Goal: Check status: Check status

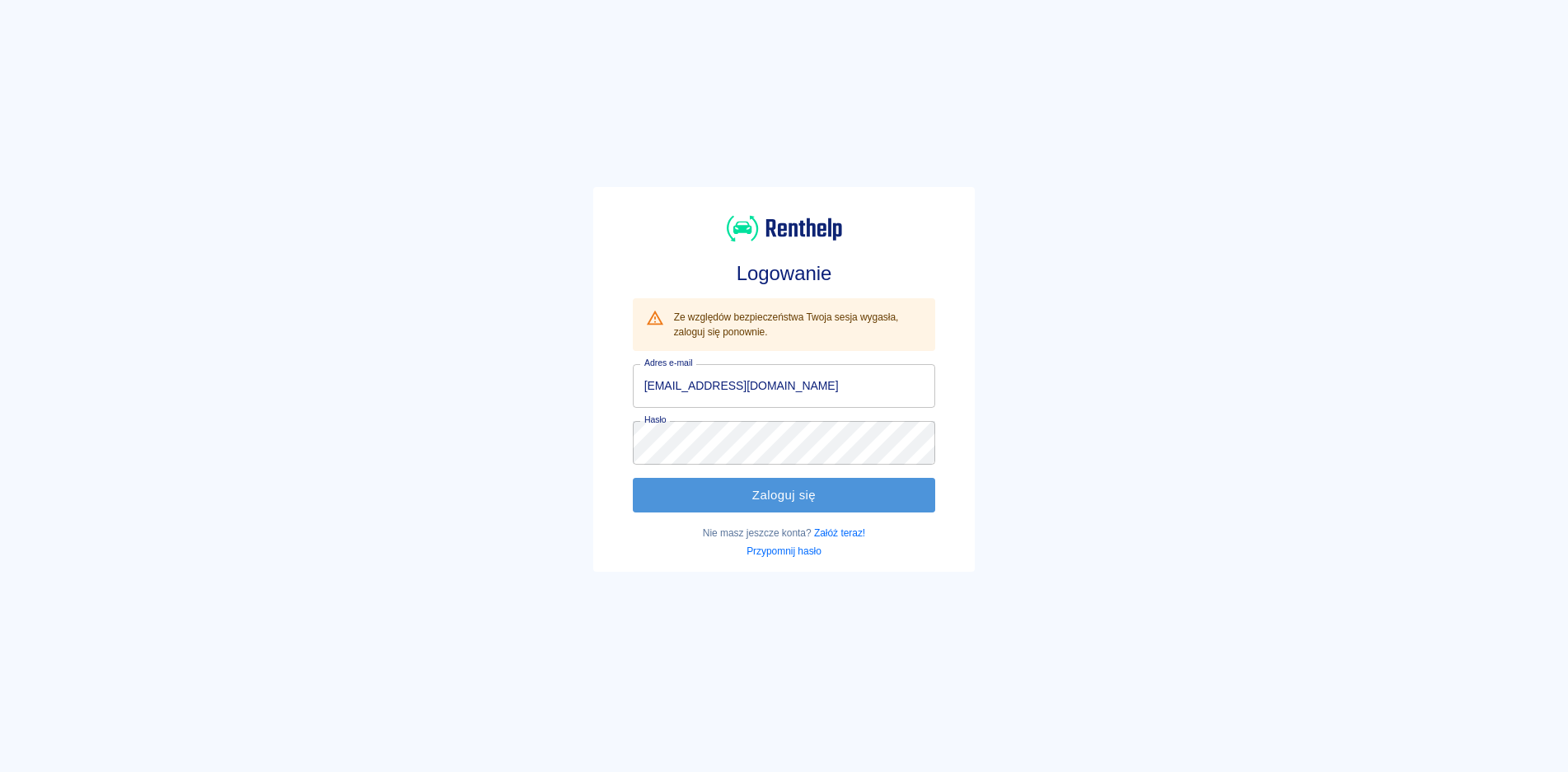
click at [774, 485] on button "Zaloguj się" at bounding box center [784, 495] width 303 height 34
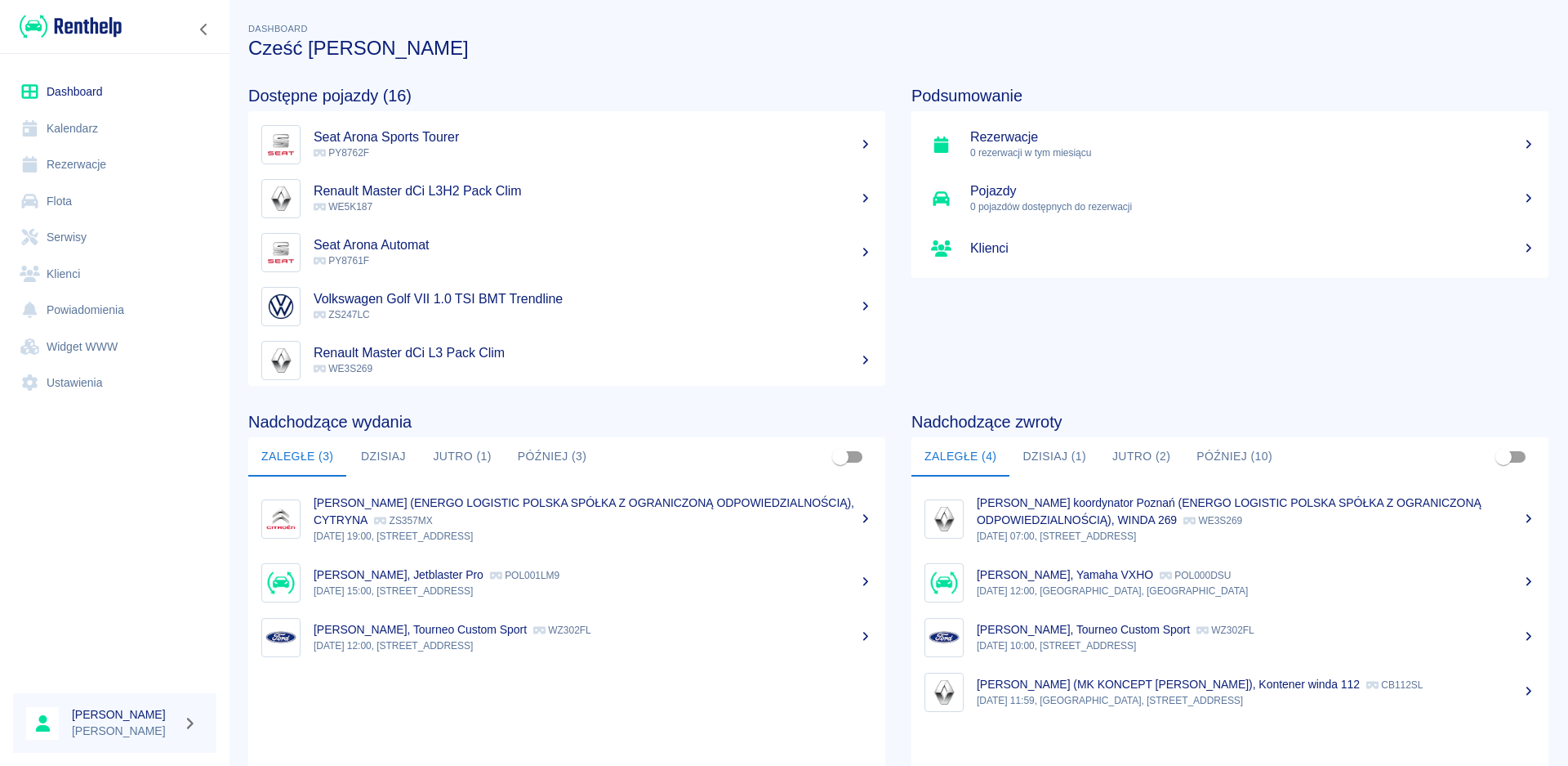
click at [1142, 457] on button "Jutro (2)" at bounding box center [1142, 456] width 85 height 39
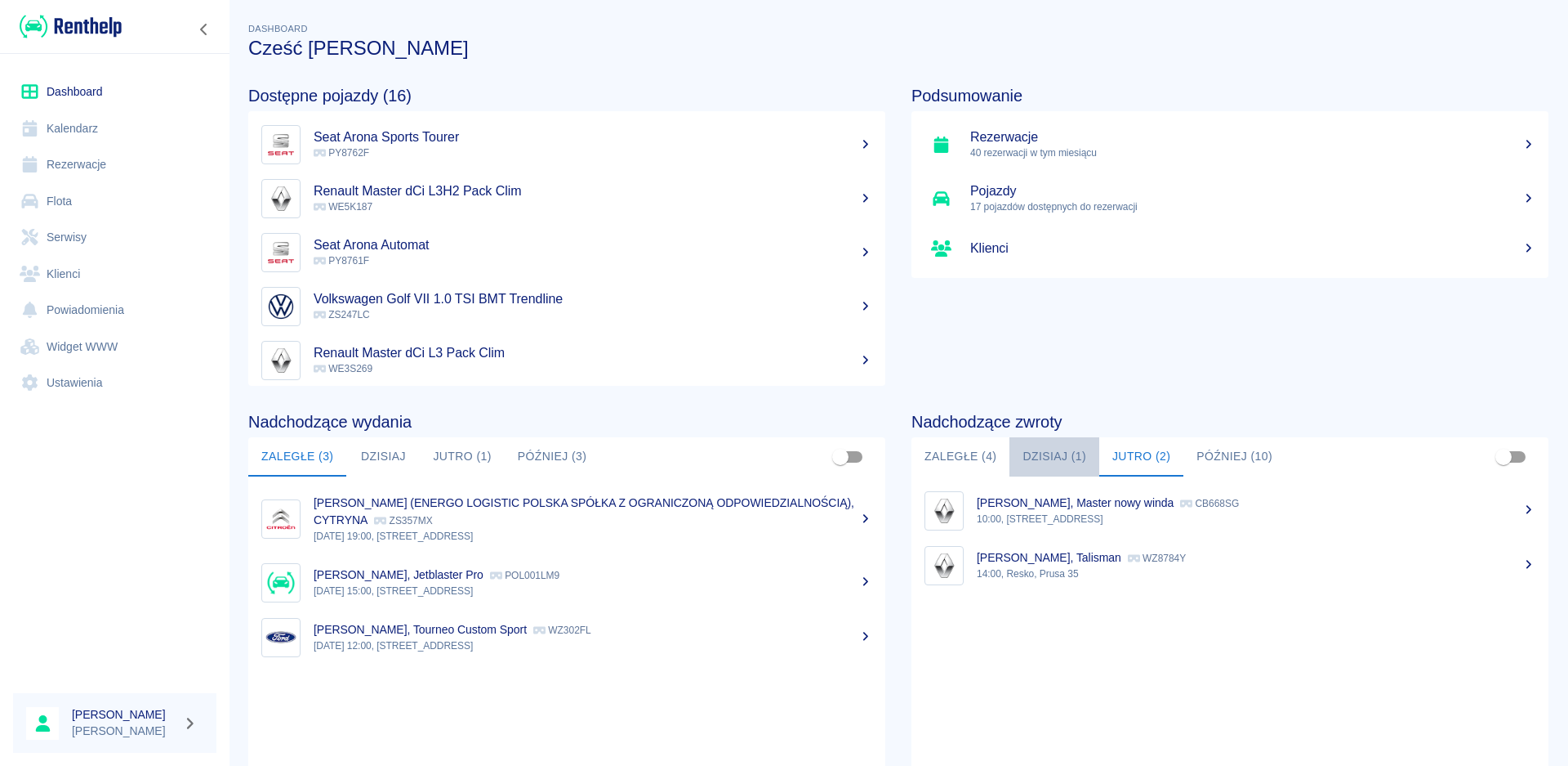
click at [1064, 460] on button "Dzisiaj (1)" at bounding box center [1054, 456] width 90 height 39
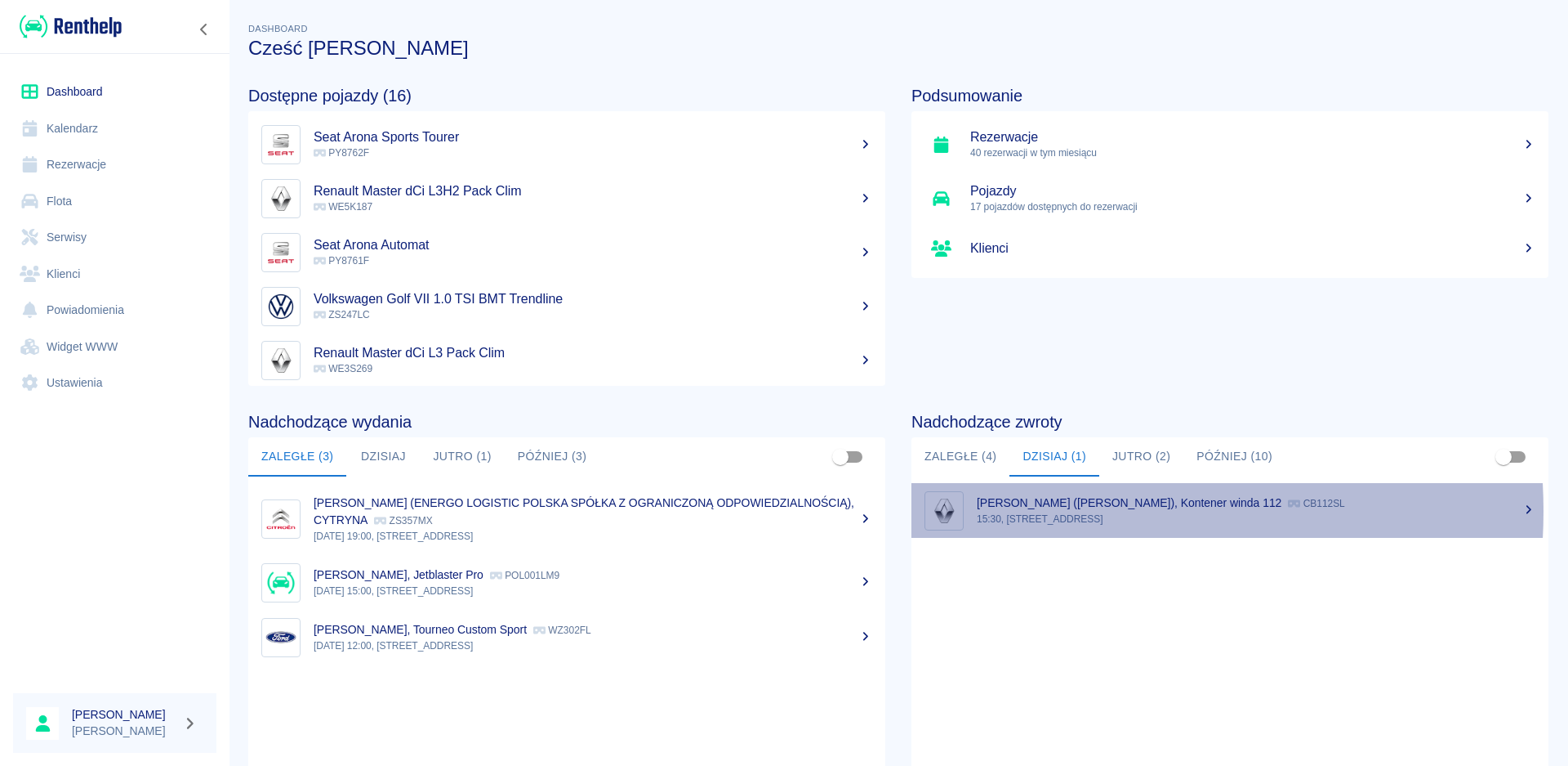
click at [1040, 511] on div "[PERSON_NAME] ([PERSON_NAME]), Kontener winda 112 CB112SL" at bounding box center [1256, 502] width 559 height 17
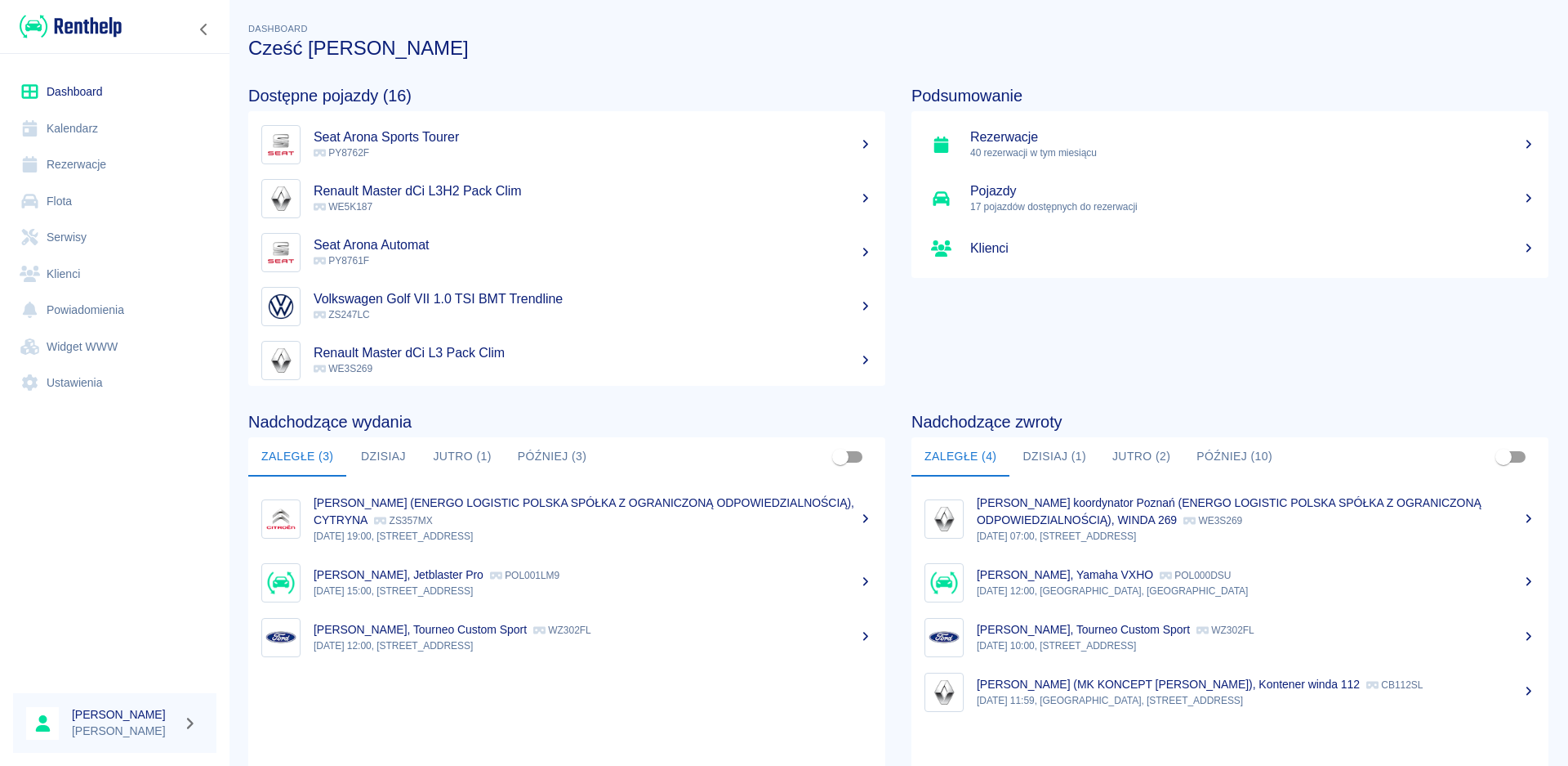
click at [1151, 453] on button "Jutro (2)" at bounding box center [1142, 456] width 85 height 39
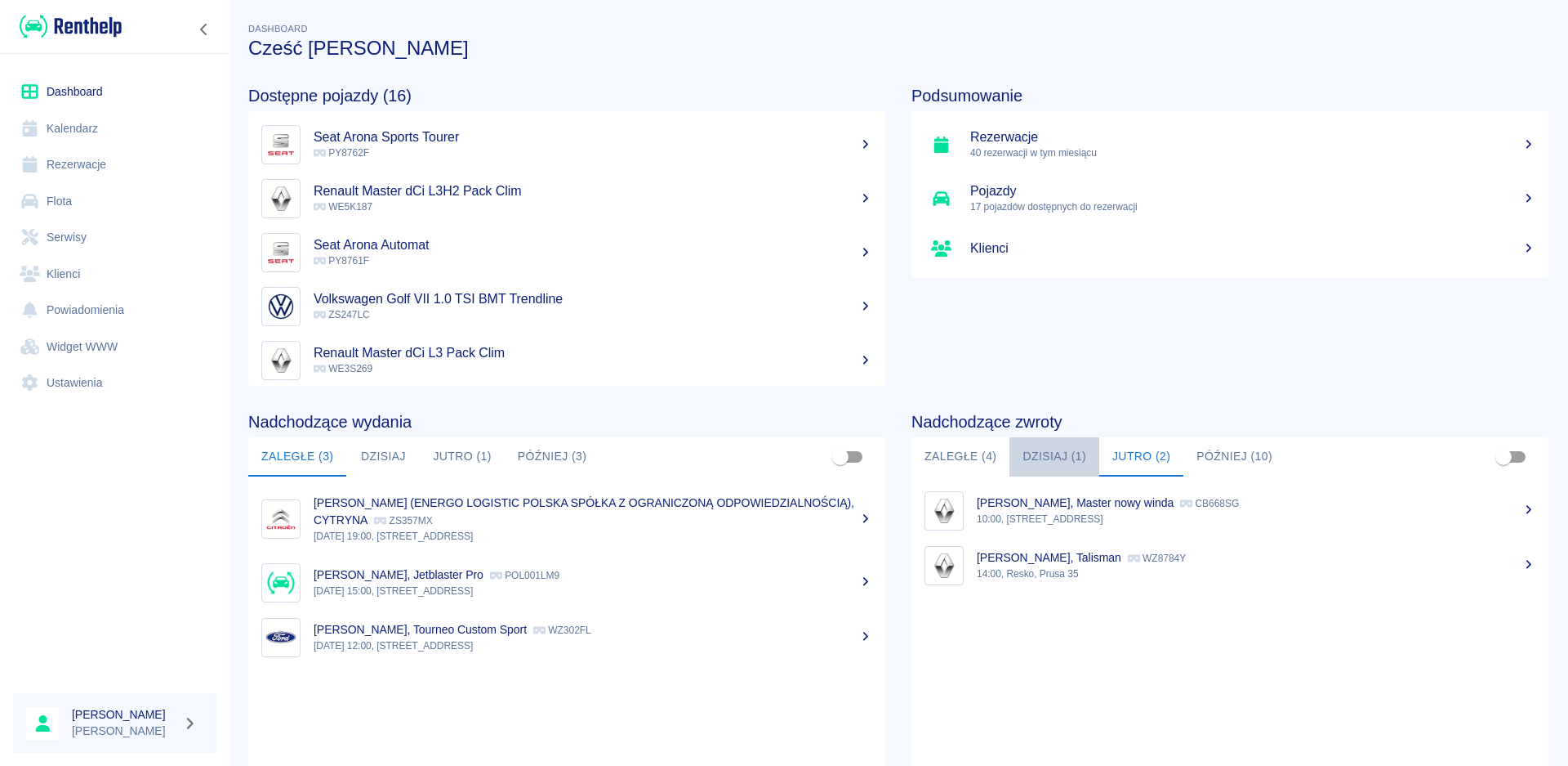
click at [1050, 453] on button "Dzisiaj (1)" at bounding box center [1054, 456] width 90 height 39
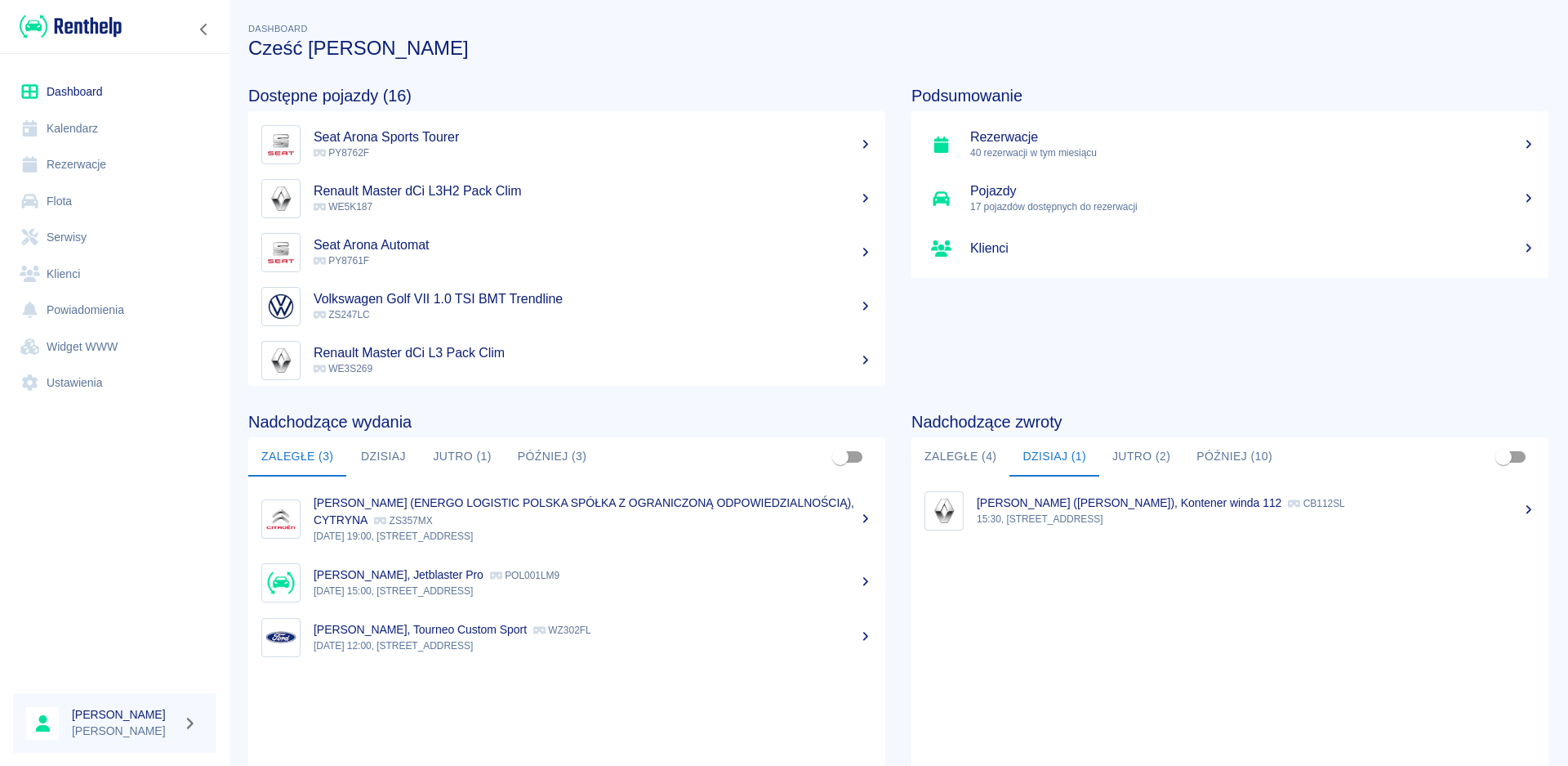
click at [1078, 510] on div "[PERSON_NAME] ([PERSON_NAME]), Kontener winda 112 CB112SL" at bounding box center [1256, 502] width 559 height 17
